Goal: Task Accomplishment & Management: Complete application form

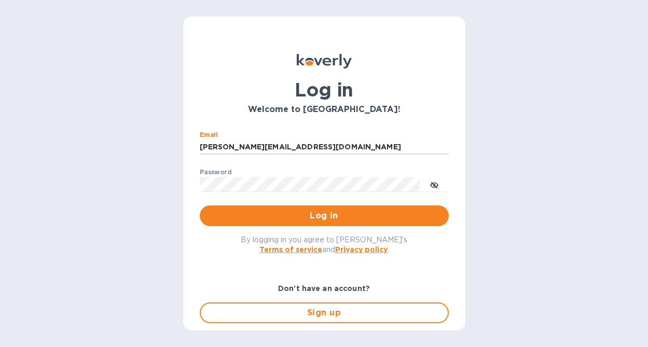
type input "[PERSON_NAME][EMAIL_ADDRESS][DOMAIN_NAME]"
click at [302, 225] on button "Log in" at bounding box center [324, 216] width 249 height 21
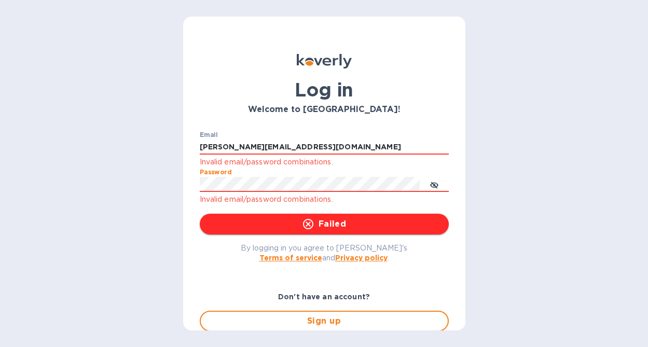
click at [290, 220] on span "Failed" at bounding box center [324, 224] width 233 height 12
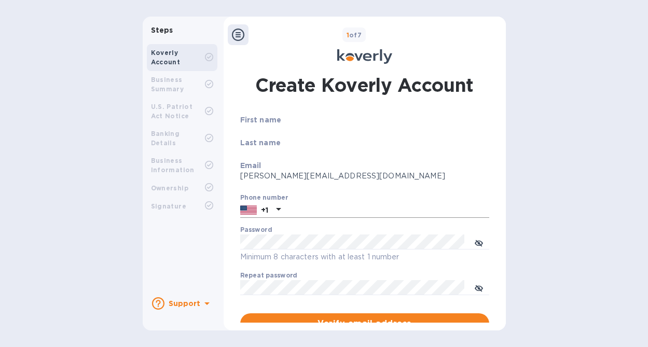
click at [320, 204] on input "text" at bounding box center [387, 210] width 205 height 16
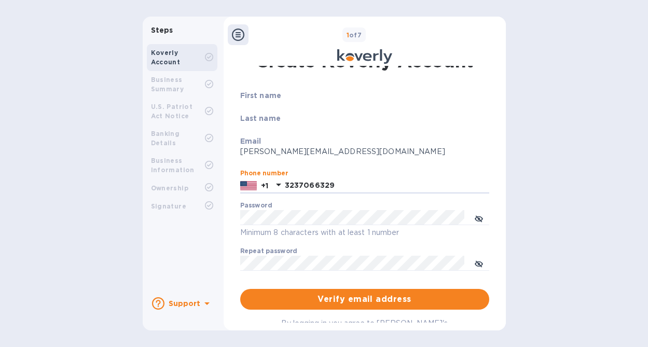
type input "3237066329"
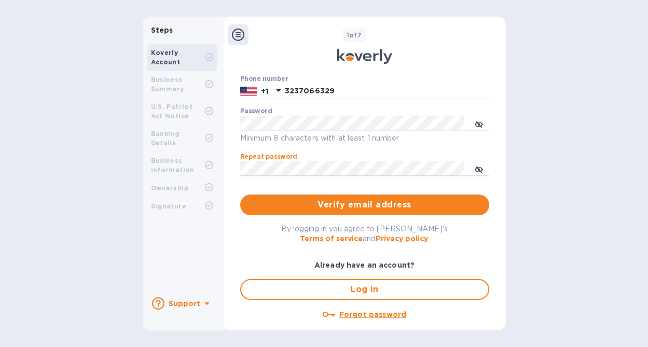
scroll to position [119, 0]
click at [366, 207] on span "Verify email address" at bounding box center [365, 204] width 233 height 12
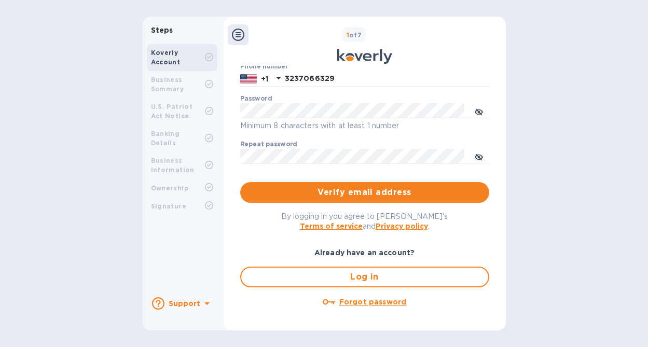
scroll to position [132, 0]
click at [362, 272] on span "Log in" at bounding box center [365, 277] width 230 height 12
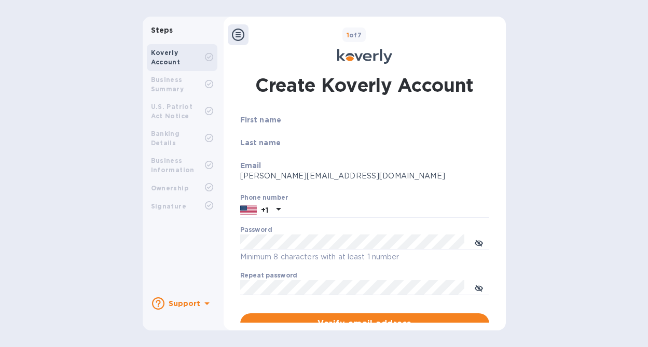
click at [266, 128] on div "First name" at bounding box center [364, 126] width 249 height 23
click at [201, 306] on icon at bounding box center [207, 303] width 12 height 12
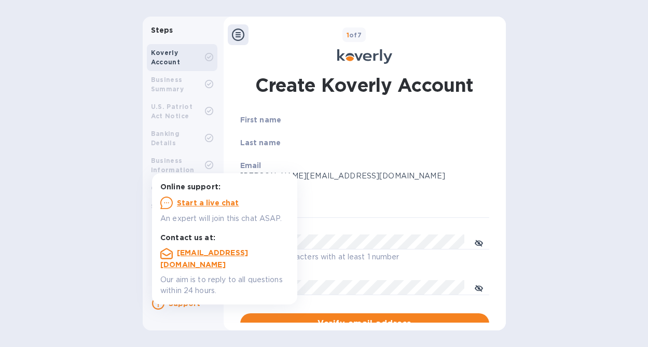
click at [565, 165] on div "Steps Koverly Account Business Summary U.S. Patriot Act Notice Banking Details …" at bounding box center [324, 174] width 648 height 314
click at [356, 134] on div "First name" at bounding box center [364, 126] width 249 height 23
click at [279, 138] on p "Last name" at bounding box center [364, 143] width 249 height 10
click at [335, 208] on input "text" at bounding box center [387, 210] width 205 height 16
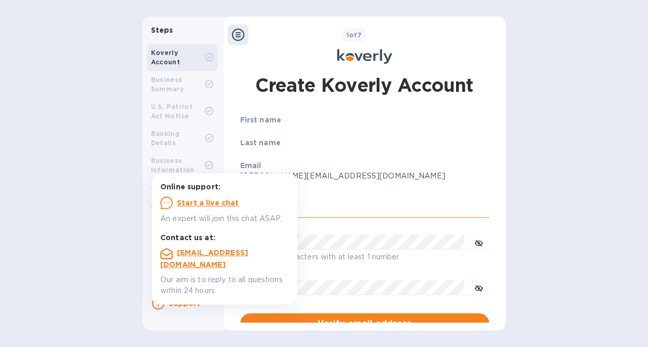
click at [335, 208] on input "text" at bounding box center [387, 210] width 205 height 16
click at [177, 300] on b "Support" at bounding box center [185, 304] width 32 height 8
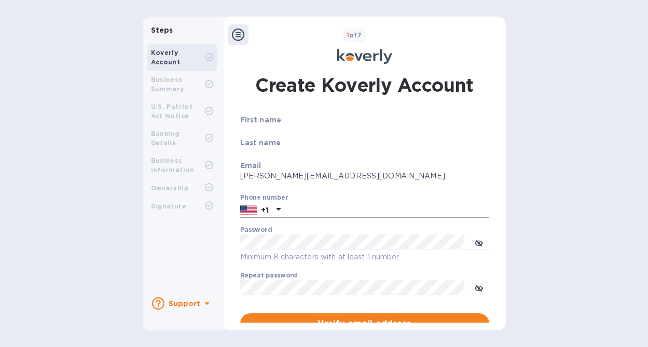
click at [311, 207] on input "text" at bounding box center [387, 210] width 205 height 16
type input "3237066329"
click at [318, 234] on div "Password Minimum 8 characters with at least 1 number" at bounding box center [364, 244] width 249 height 37
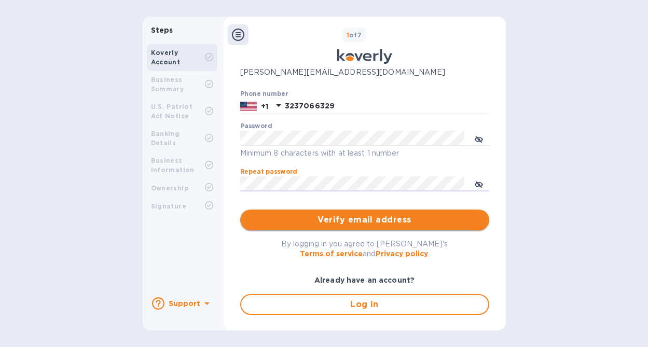
click at [383, 225] on span "Verify email address" at bounding box center [365, 220] width 233 height 12
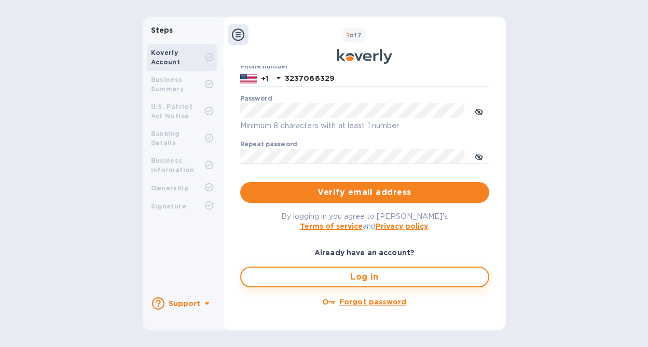
scroll to position [132, 0]
click at [372, 276] on span "Log in" at bounding box center [365, 277] width 230 height 12
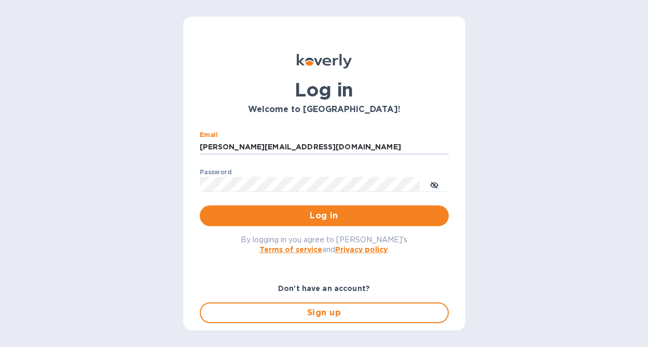
type input "[PERSON_NAME][EMAIL_ADDRESS][DOMAIN_NAME]"
click at [350, 175] on div "Password ​" at bounding box center [324, 187] width 249 height 37
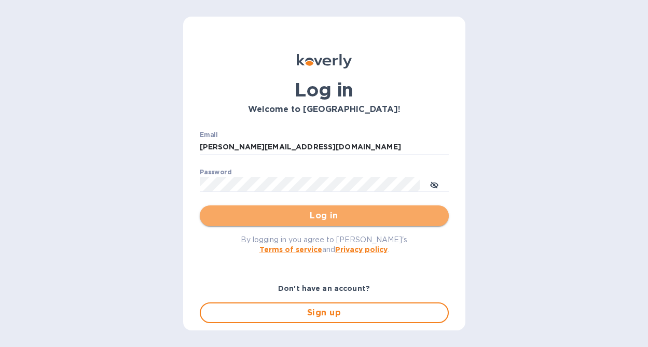
click at [348, 210] on span "Log in" at bounding box center [324, 216] width 233 height 12
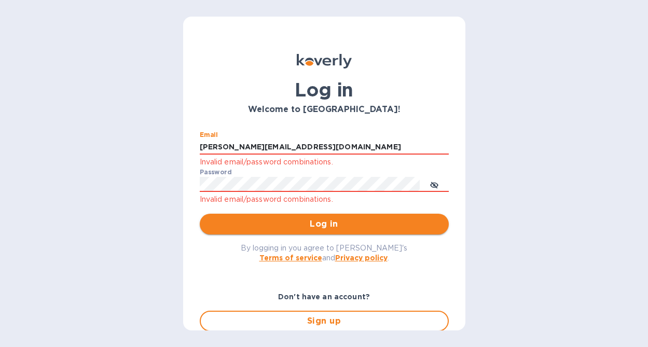
click at [350, 226] on span "Log in" at bounding box center [324, 224] width 233 height 12
click at [354, 216] on button "Log in" at bounding box center [324, 224] width 249 height 21
click at [360, 234] on button "Log in" at bounding box center [324, 224] width 249 height 21
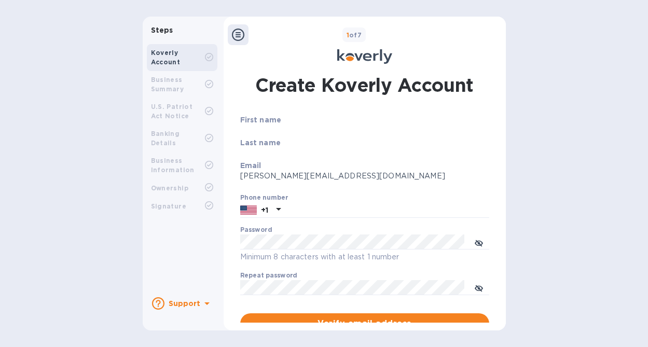
click at [304, 136] on div "First name" at bounding box center [364, 126] width 249 height 23
click at [305, 204] on input "text" at bounding box center [387, 210] width 205 height 16
type input "3237066329"
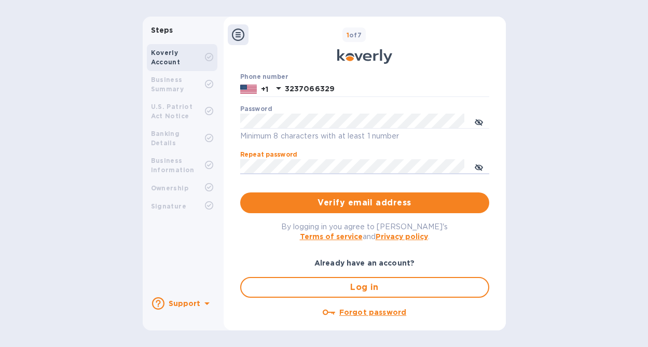
scroll to position [121, 0]
click at [366, 203] on span "Verify email address" at bounding box center [365, 203] width 233 height 12
click at [361, 285] on span "Log in" at bounding box center [365, 287] width 230 height 12
